Goal: Task Accomplishment & Management: Use online tool/utility

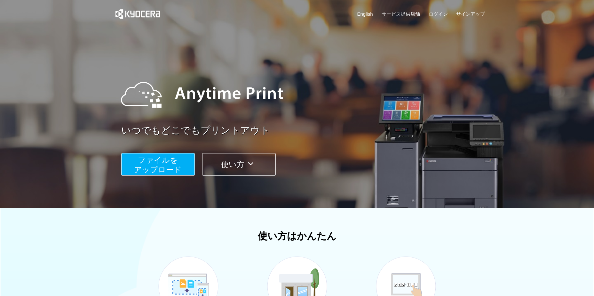
click at [174, 171] on span "ファイルを ​​アップロード" at bounding box center [158, 164] width 48 height 18
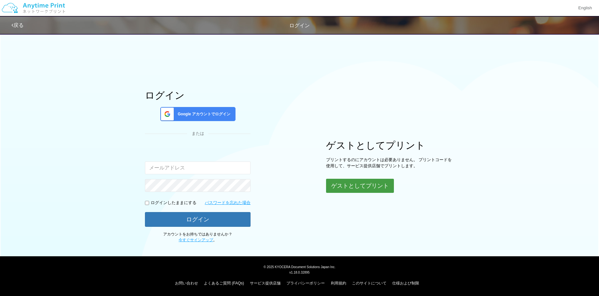
click at [348, 187] on button "ゲストとしてプリント" at bounding box center [360, 186] width 68 height 14
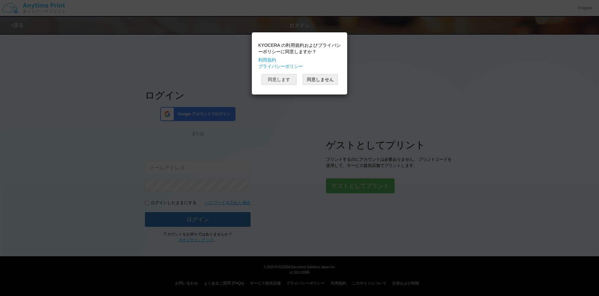
click at [275, 78] on button "同意します" at bounding box center [278, 79] width 35 height 11
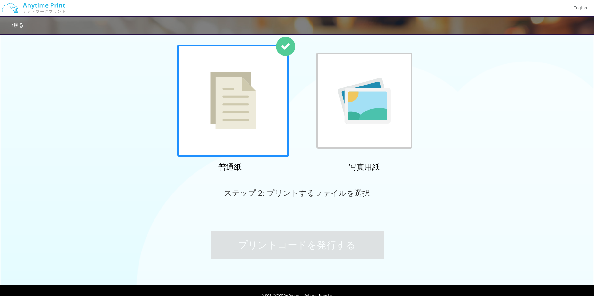
scroll to position [60, 0]
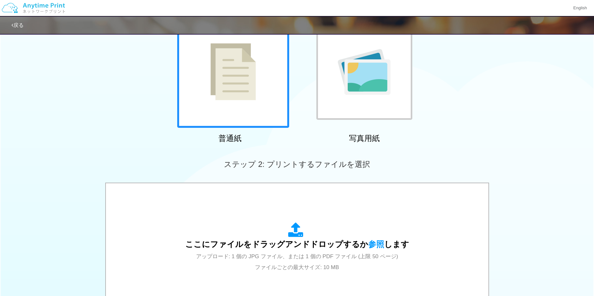
click at [253, 172] on div "ステップ 2: プリントするファイルを選択" at bounding box center [297, 164] width 594 height 36
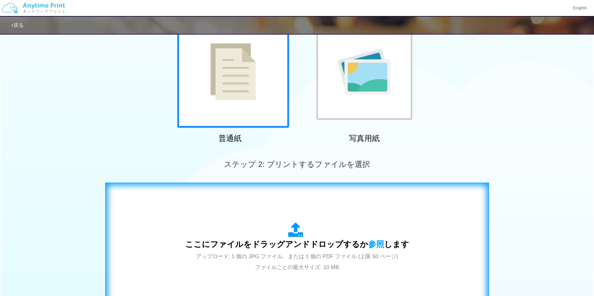
click at [260, 207] on div "ここにファイルをドラッグアンドドロップするか 参照 します アップロード: 1 個の JPG ファイル、または 1 個の PDF ファイル (上限 50 ペー…" at bounding box center [297, 247] width 370 height 116
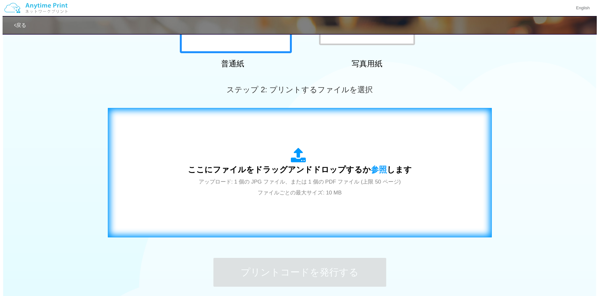
scroll to position [156, 0]
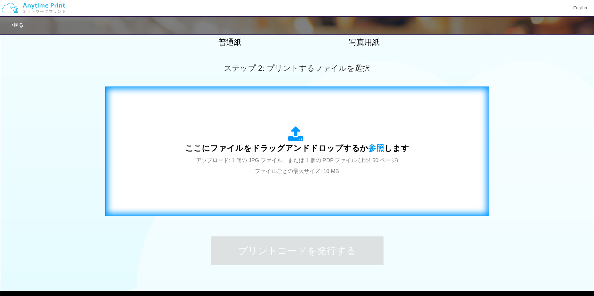
click at [243, 171] on div "ここにファイルをドラッグアンドドロップするか 参照 します アップロード: 1 個の JPG ファイル、または 1 個の PDF ファイル (上限 50 ペー…" at bounding box center [297, 151] width 224 height 50
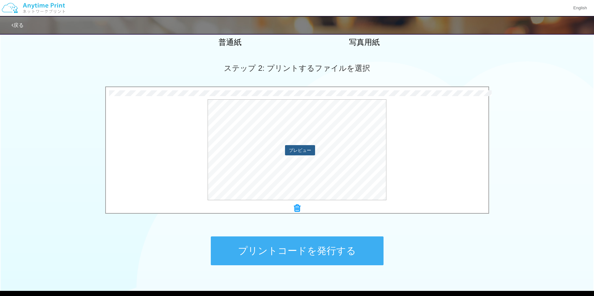
click at [307, 150] on button "プレビュー" at bounding box center [300, 150] width 30 height 10
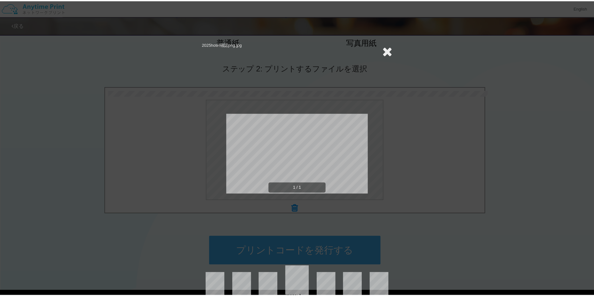
scroll to position [13, 0]
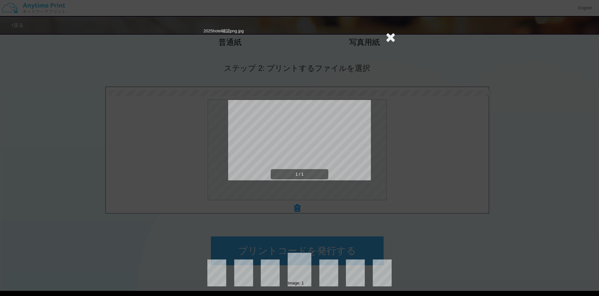
click at [385, 34] on icon at bounding box center [390, 37] width 10 height 13
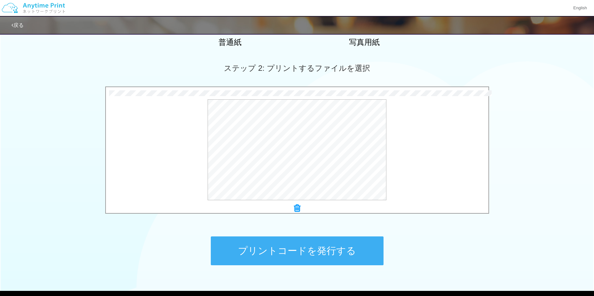
click at [308, 247] on button "プリントコードを発行する" at bounding box center [297, 250] width 173 height 29
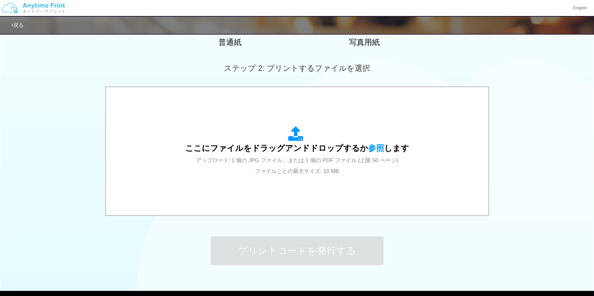
scroll to position [0, 0]
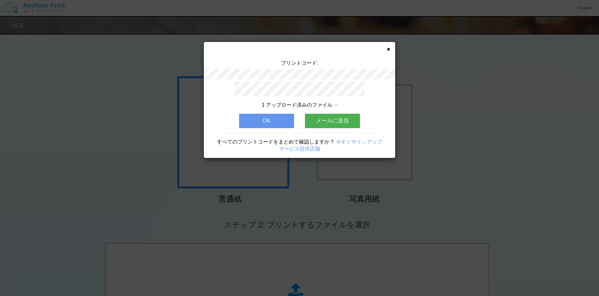
click at [274, 122] on button "OK" at bounding box center [266, 121] width 55 height 14
